Goal: Information Seeking & Learning: Learn about a topic

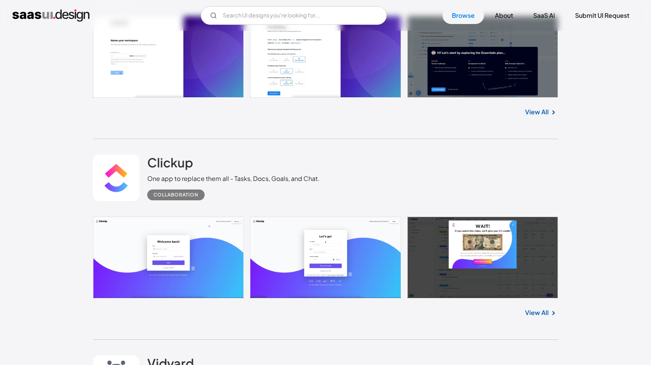
scroll to position [5638, 0]
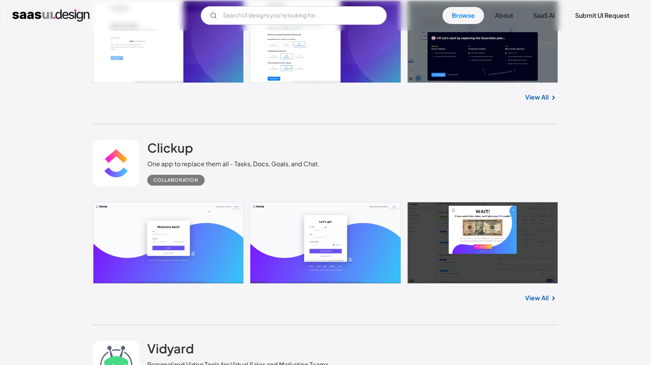
click at [542, 303] on link "View All" at bounding box center [537, 298] width 24 height 9
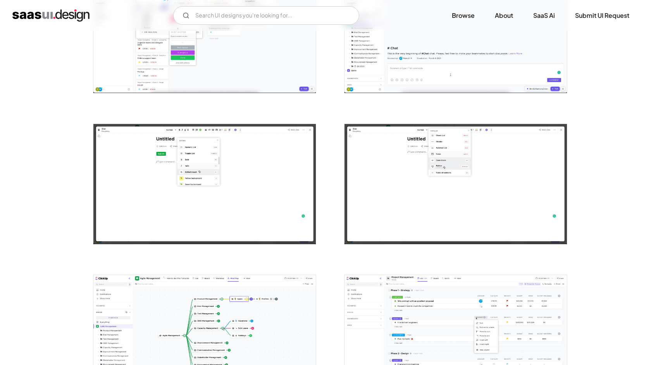
scroll to position [704, 0]
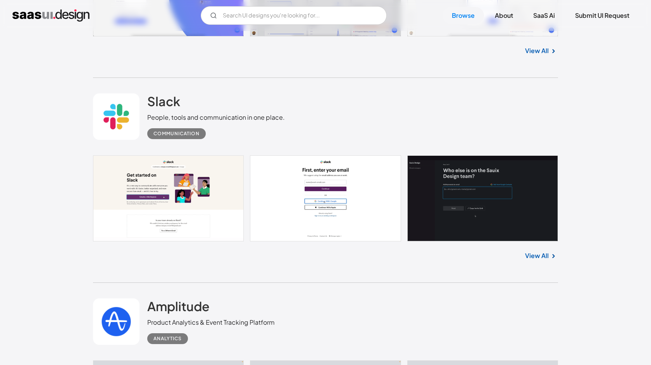
scroll to position [6695, 0]
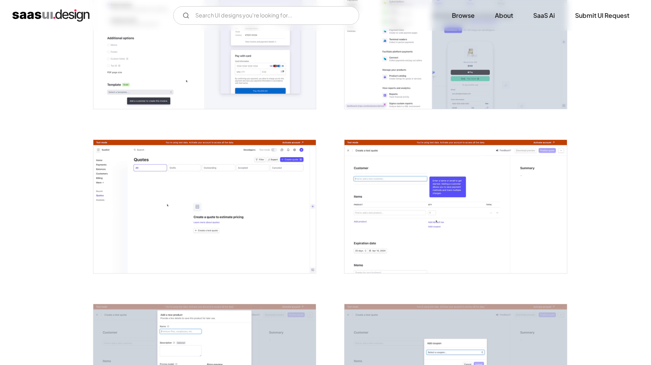
scroll to position [883, 0]
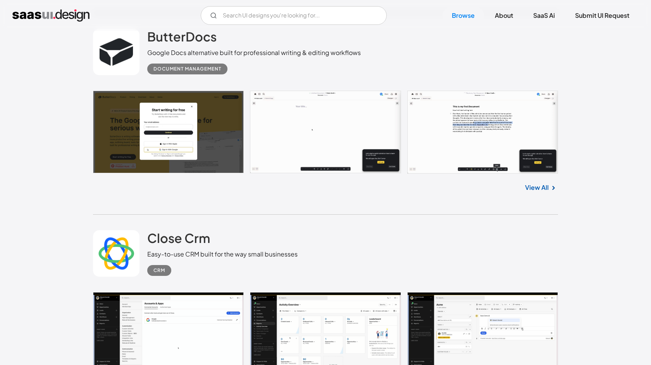
scroll to position [13808, 0]
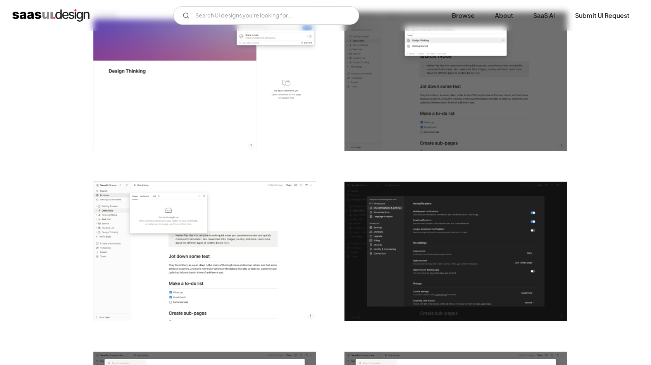
scroll to position [1300, 0]
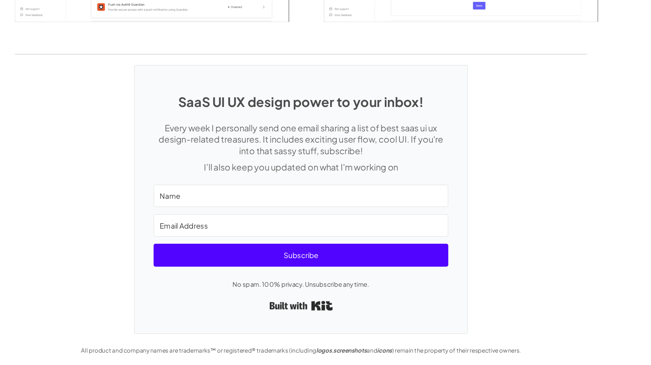
scroll to position [1939, 0]
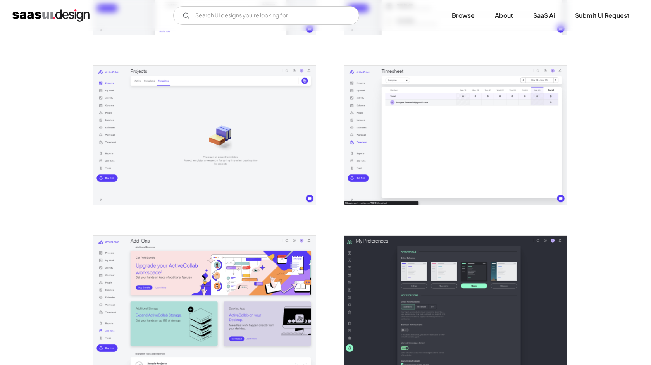
scroll to position [1259, 0]
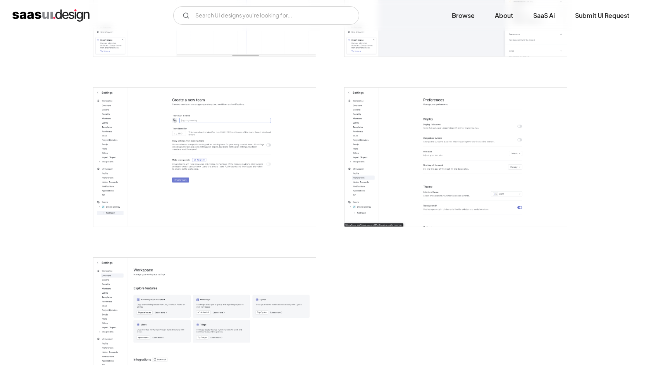
scroll to position [1885, 0]
